Goal: Task Accomplishment & Management: Manage account settings

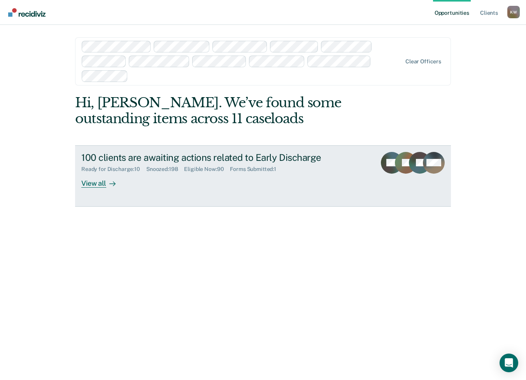
click at [82, 189] on link "100 clients are awaiting actions related to Early Discharge Ready for Discharge…" at bounding box center [262, 175] width 375 height 61
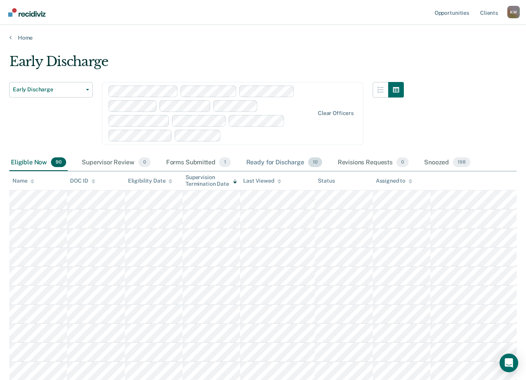
click at [258, 161] on div "Ready for Discharge 10" at bounding box center [283, 162] width 79 height 17
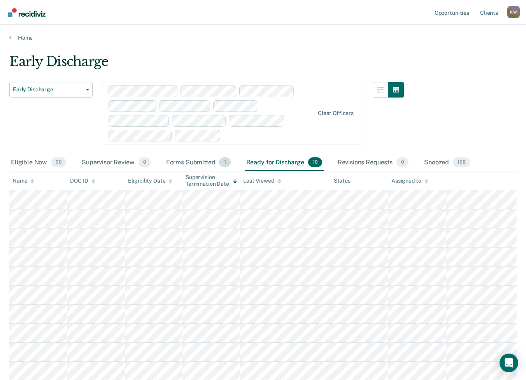
click at [168, 163] on div "Forms Submitted 1" at bounding box center [198, 162] width 68 height 17
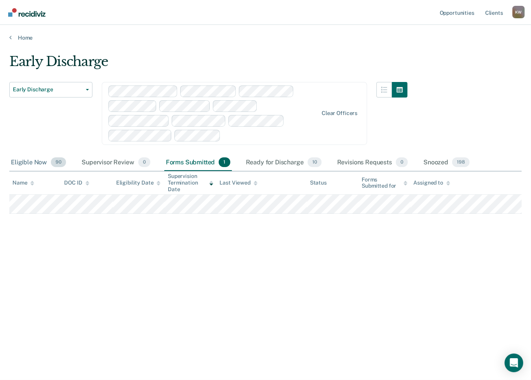
click at [19, 161] on div "Eligible Now 90" at bounding box center [38, 162] width 58 height 17
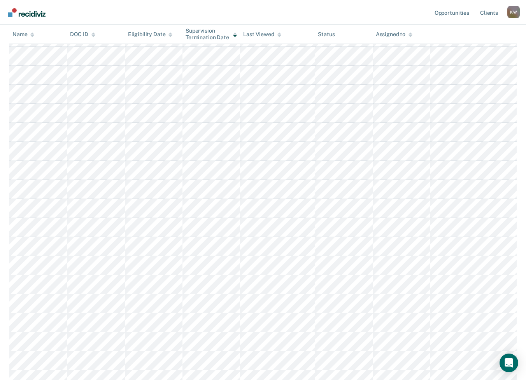
scroll to position [115, 0]
